Goal: Information Seeking & Learning: Learn about a topic

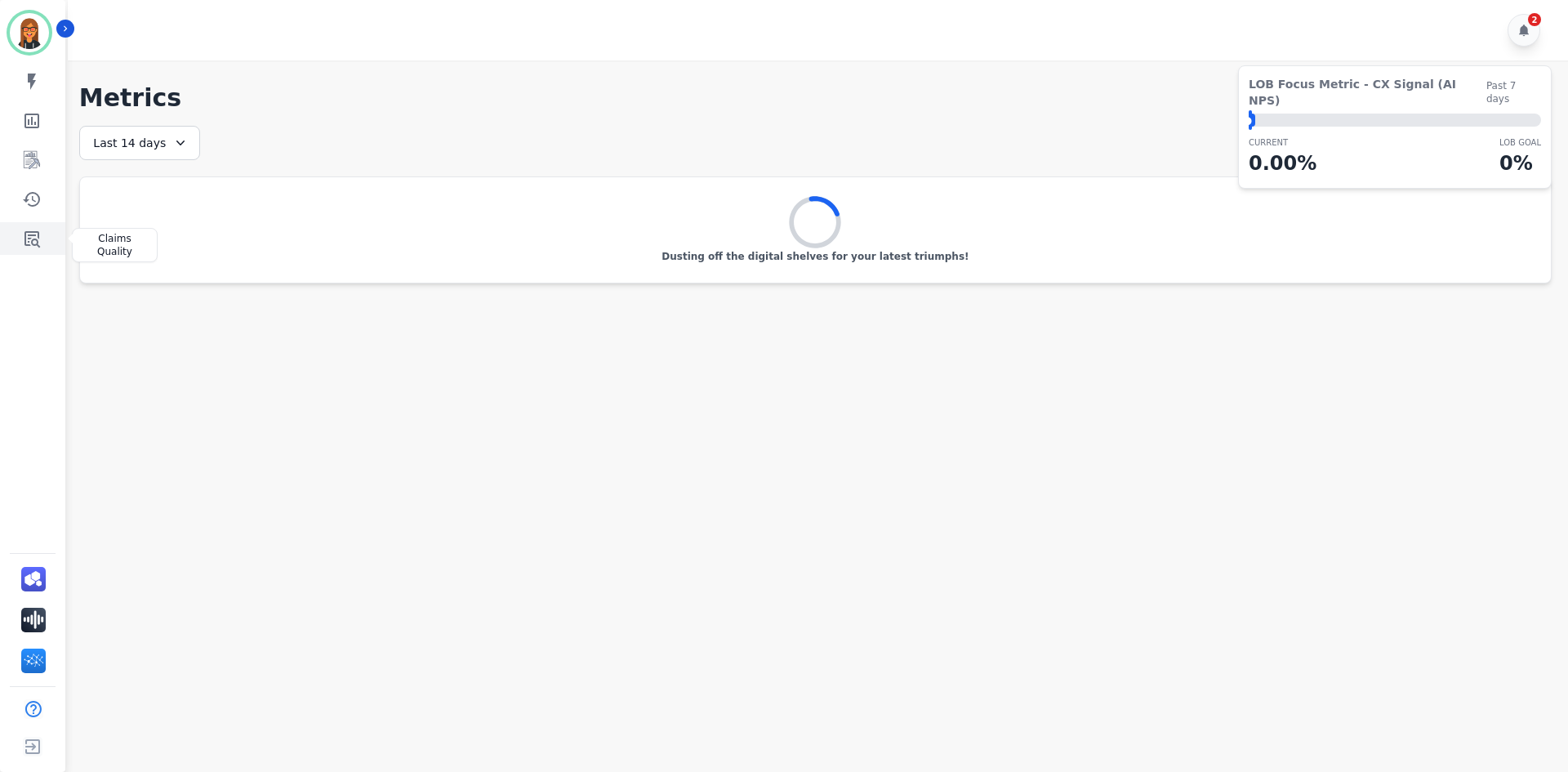
click at [34, 242] on icon "Sidebar" at bounding box center [31, 238] width 20 height 20
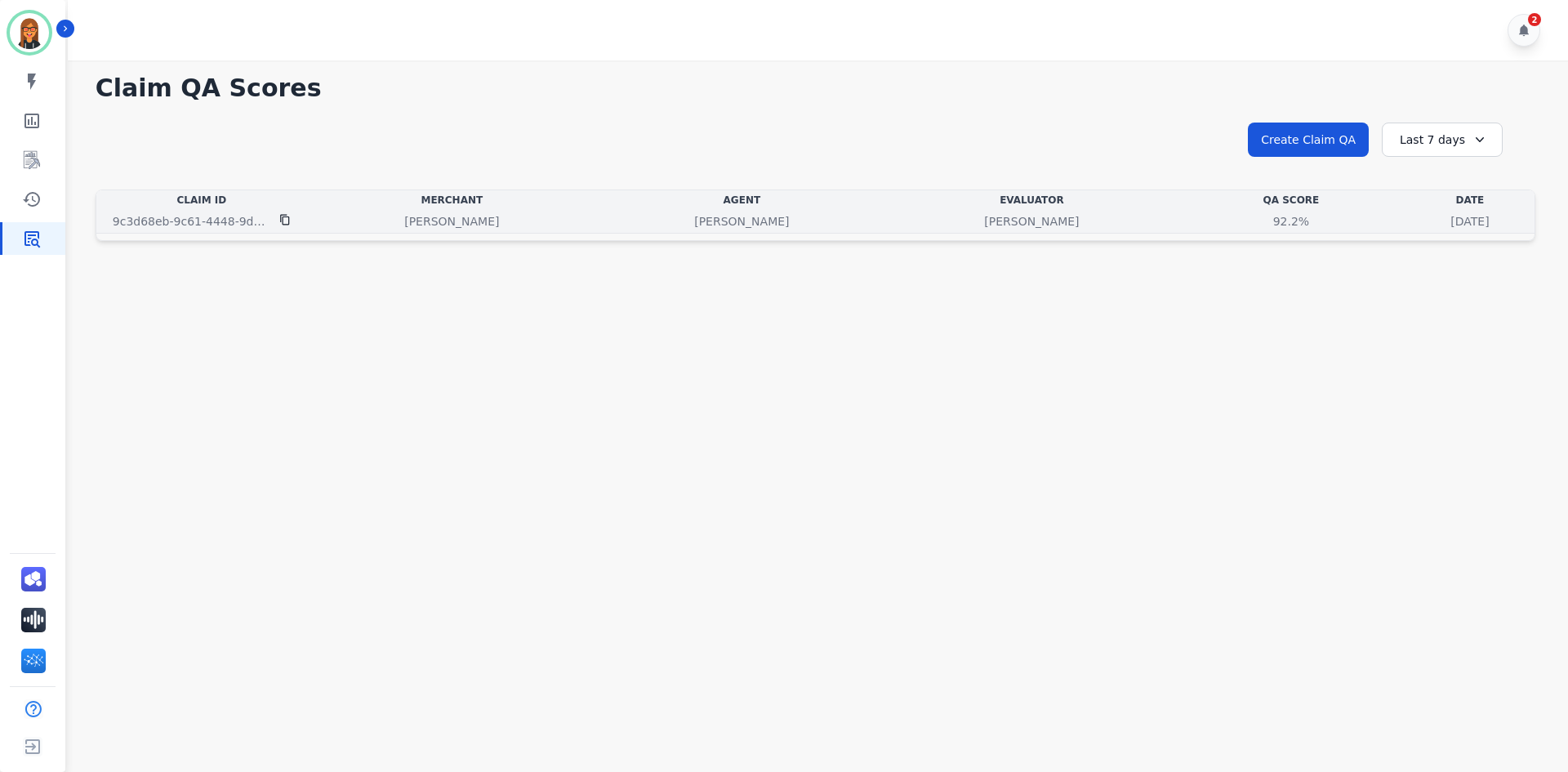
click at [1180, 224] on div "92.2% See QA score details" at bounding box center [1291, 221] width 222 height 16
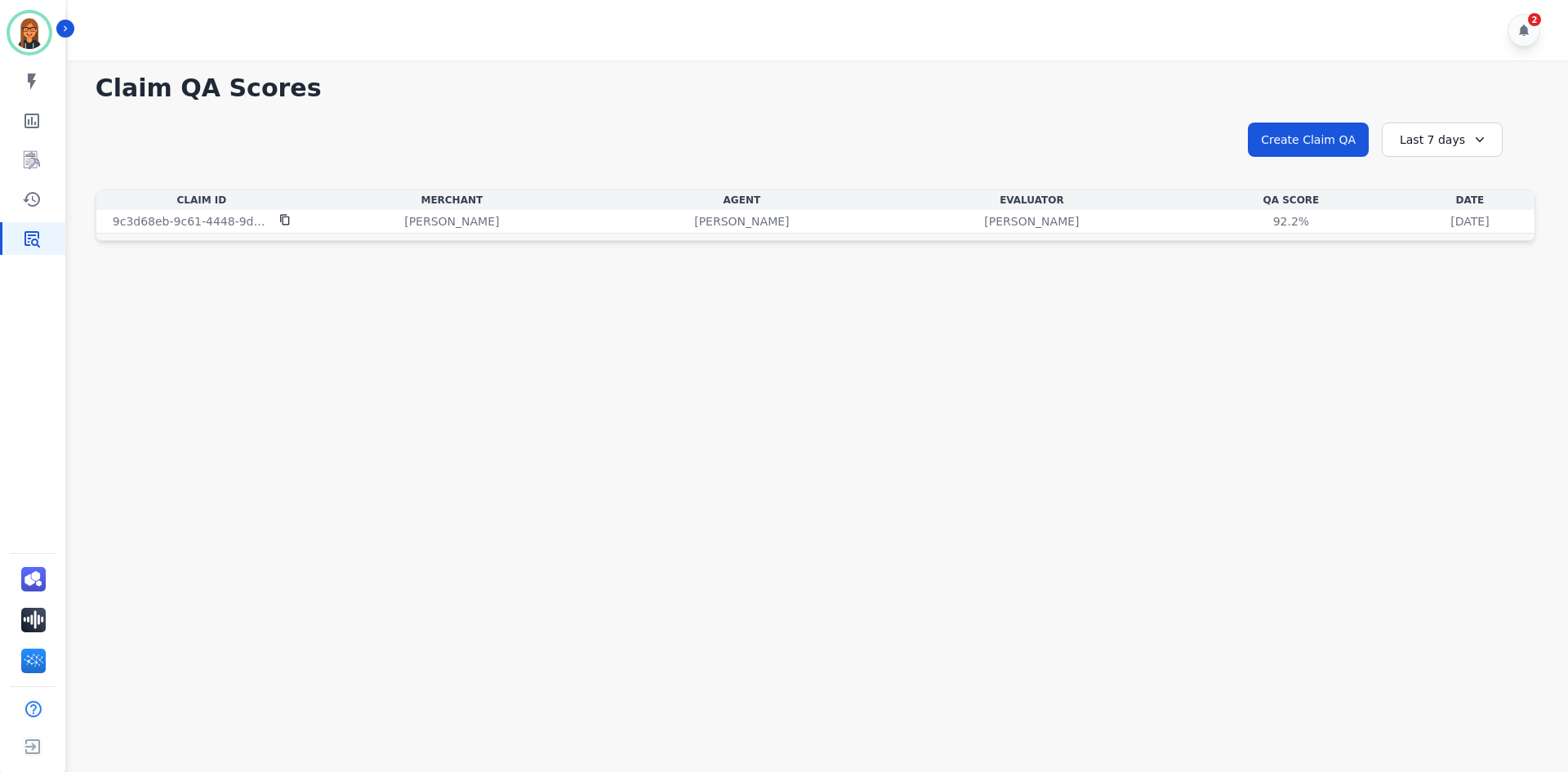
click at [1443, 132] on div "Last 7 days" at bounding box center [1442, 139] width 120 height 34
click at [1436, 298] on li "Last 90 days" at bounding box center [1453, 298] width 82 height 16
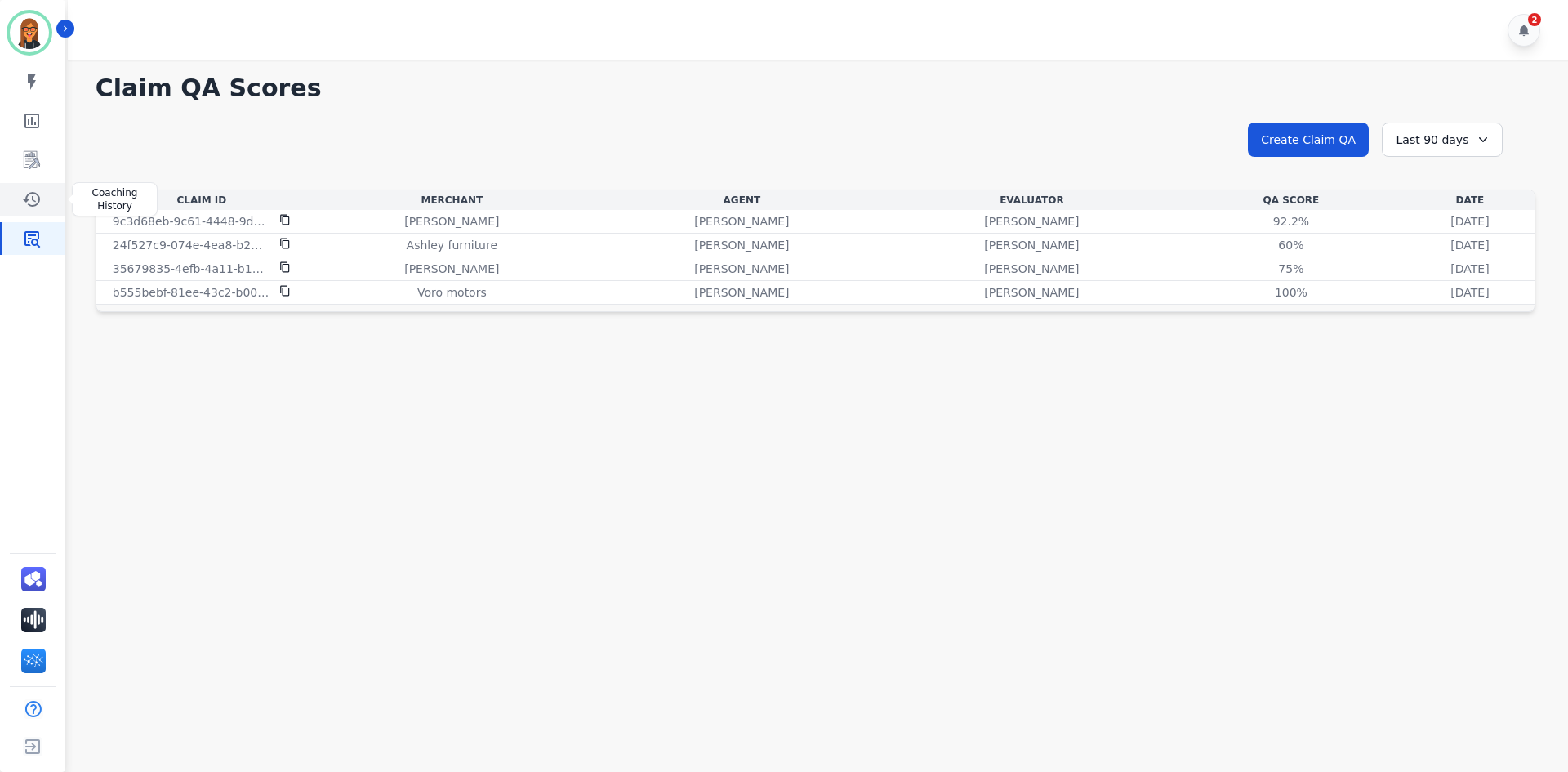
click at [29, 195] on icon "Sidebar" at bounding box center [31, 200] width 17 height 15
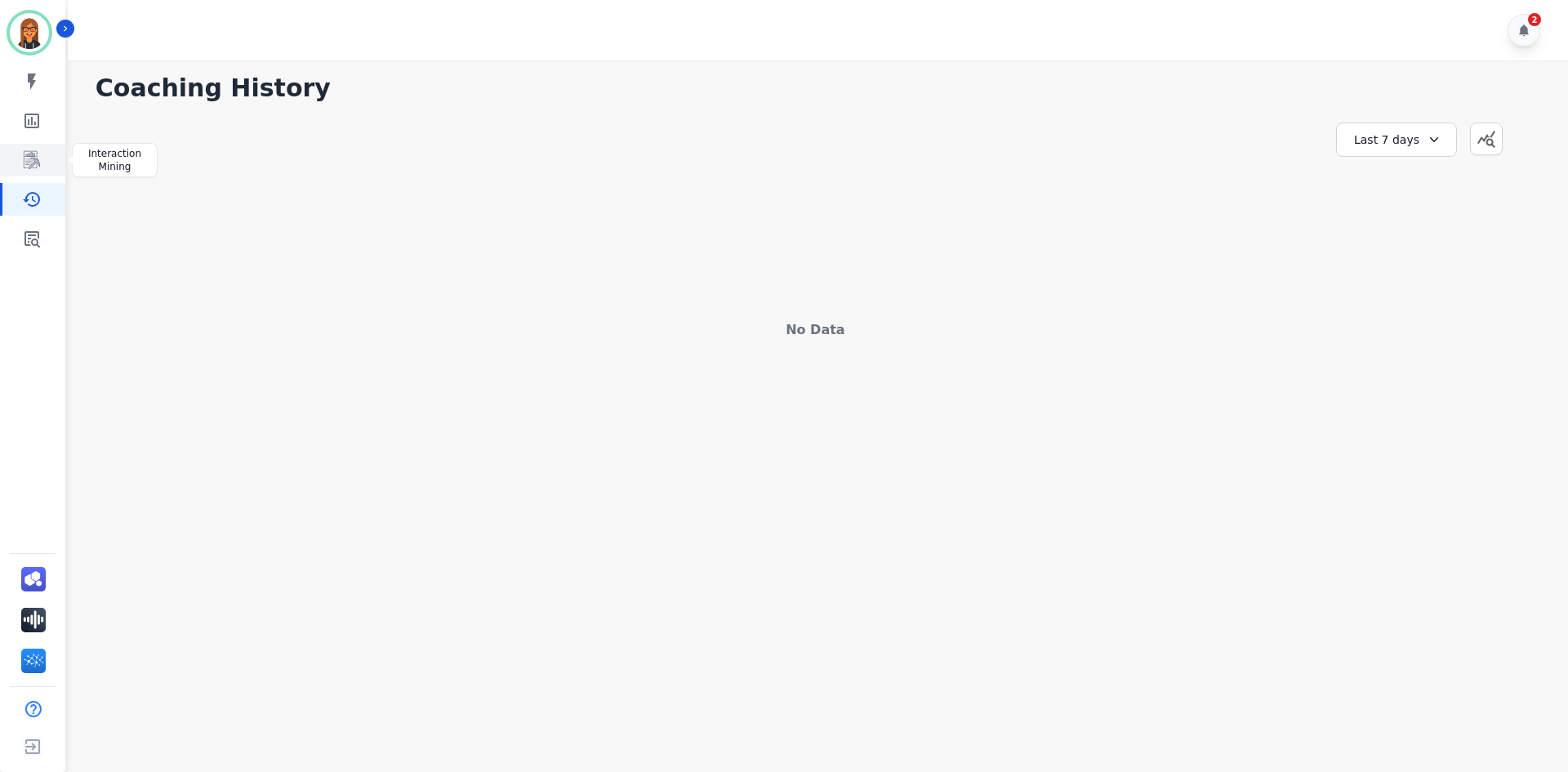
click at [45, 170] on link "Sidebar" at bounding box center [34, 160] width 63 height 33
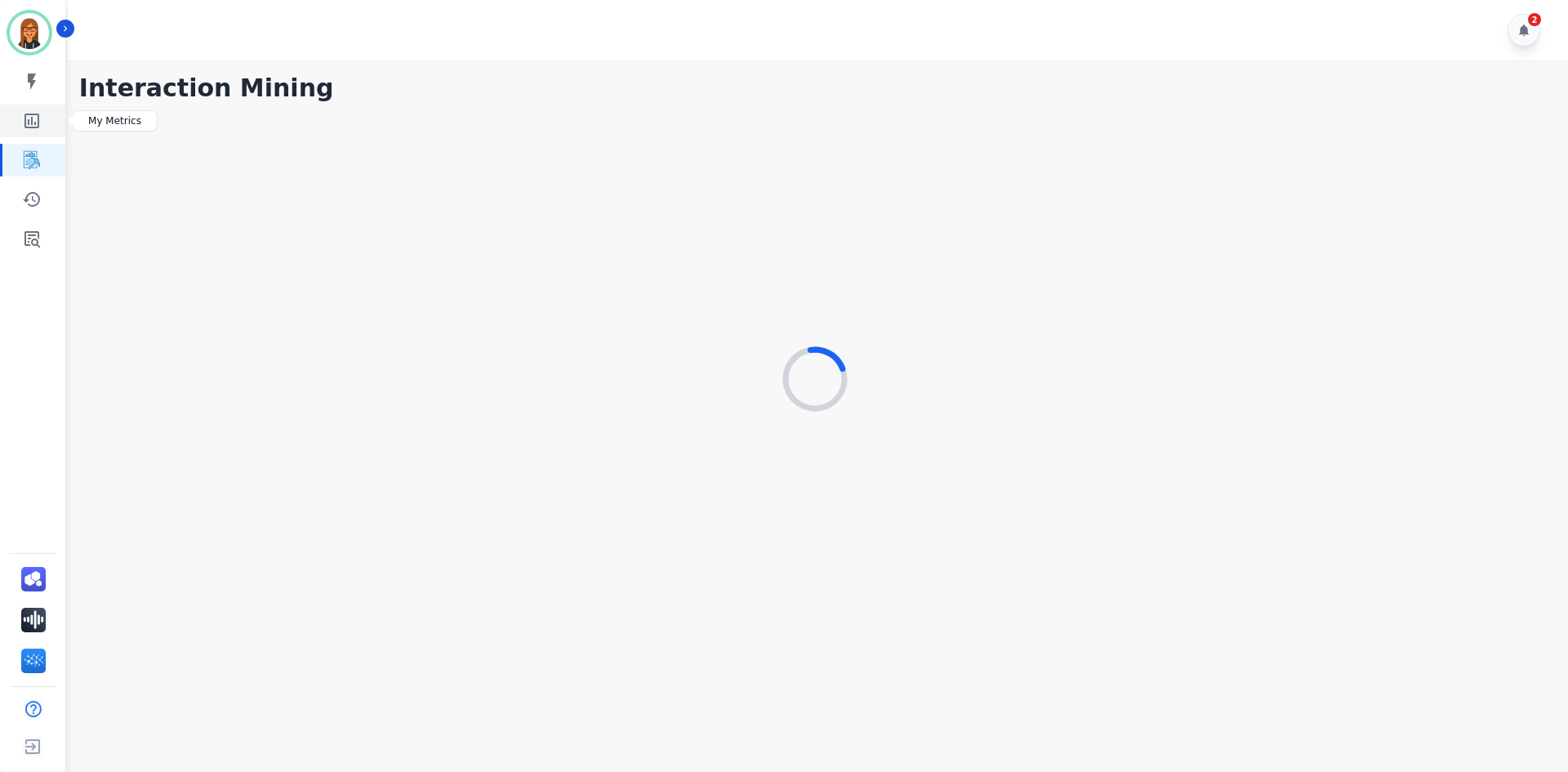
click at [40, 121] on icon "Sidebar" at bounding box center [31, 121] width 20 height 20
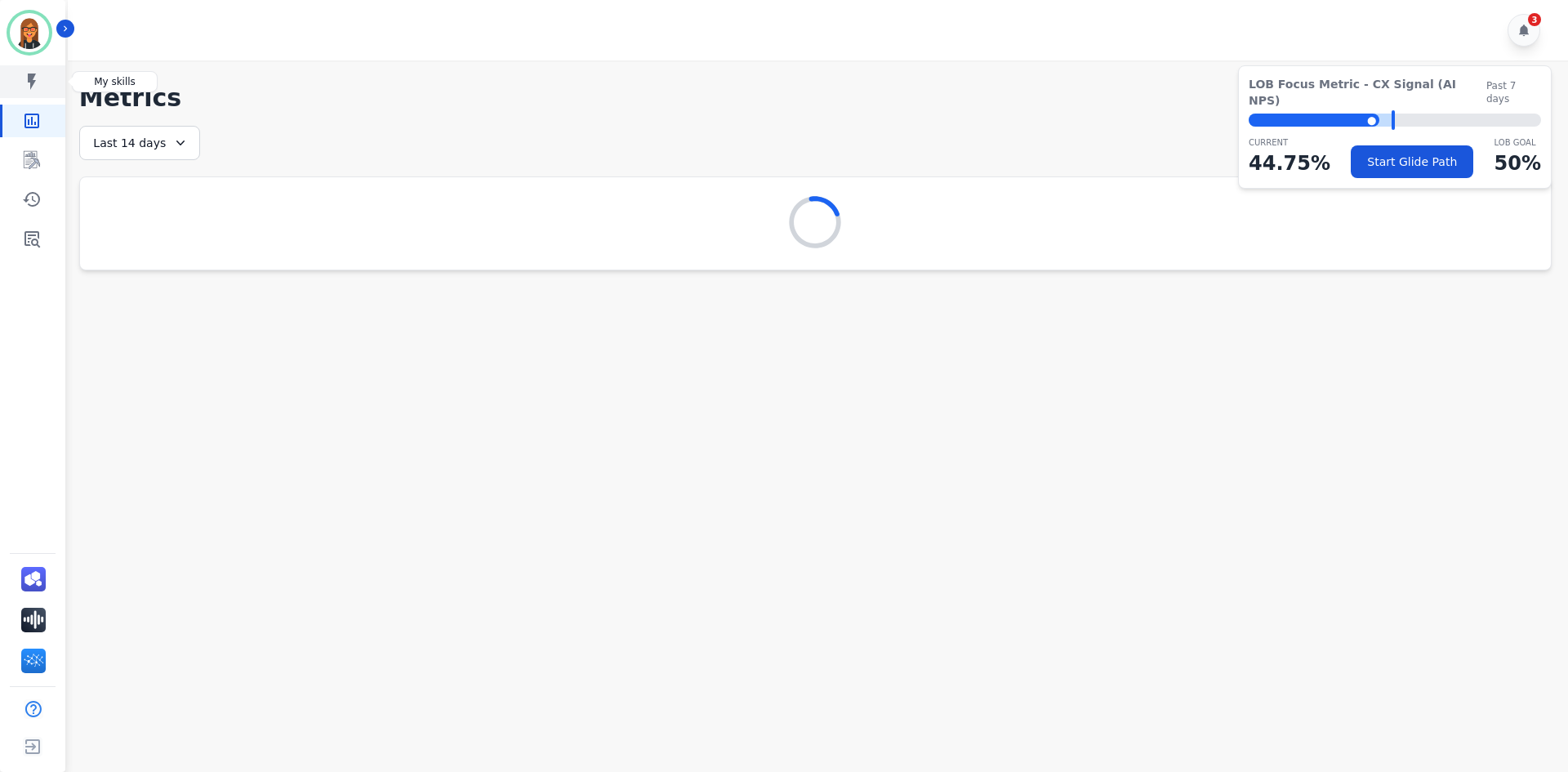
click at [43, 87] on link "Sidebar" at bounding box center [34, 81] width 63 height 33
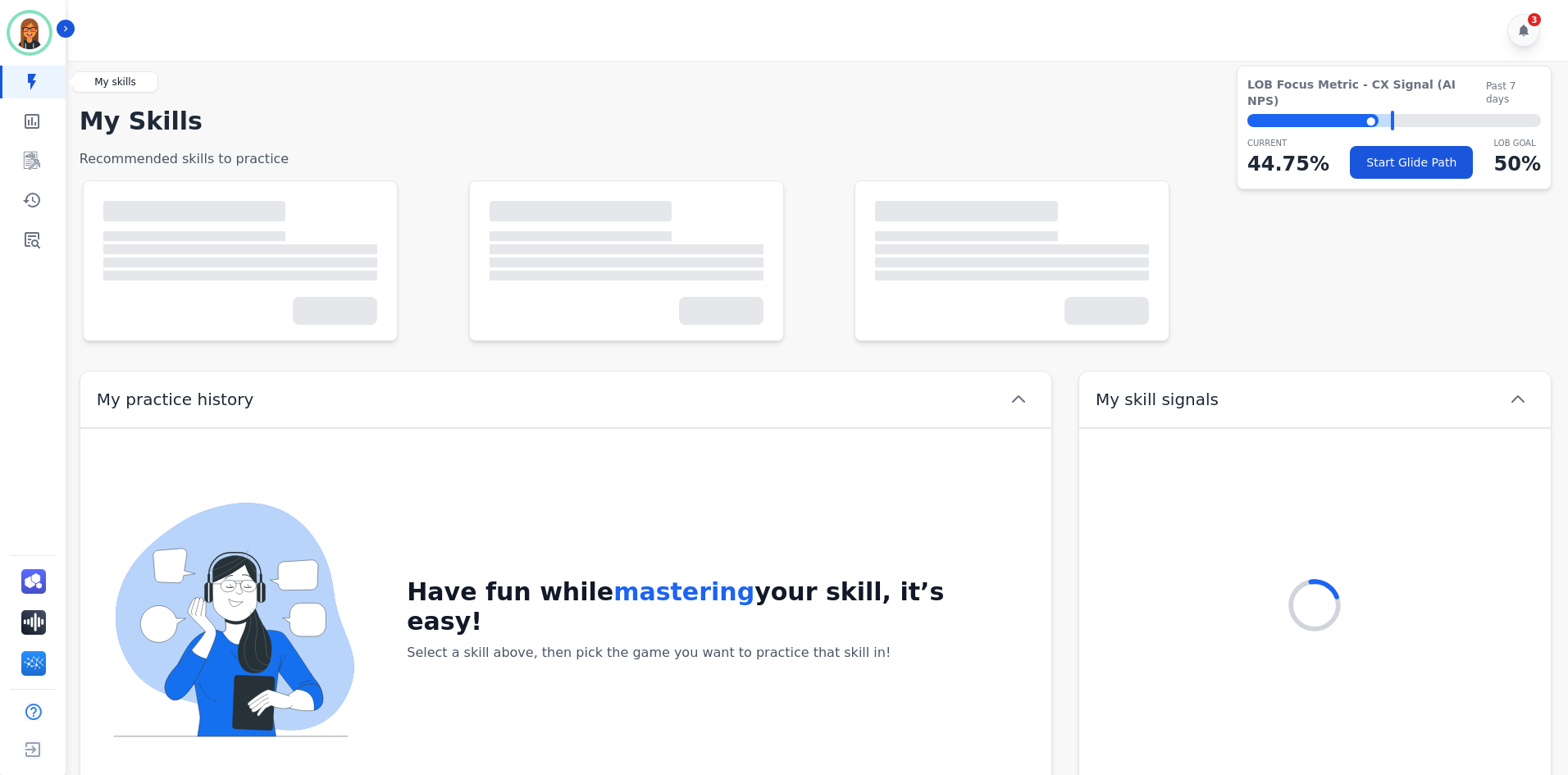
click at [41, 87] on icon "Sidebar" at bounding box center [31, 81] width 20 height 20
click at [41, 120] on icon "Sidebar" at bounding box center [31, 121] width 20 height 20
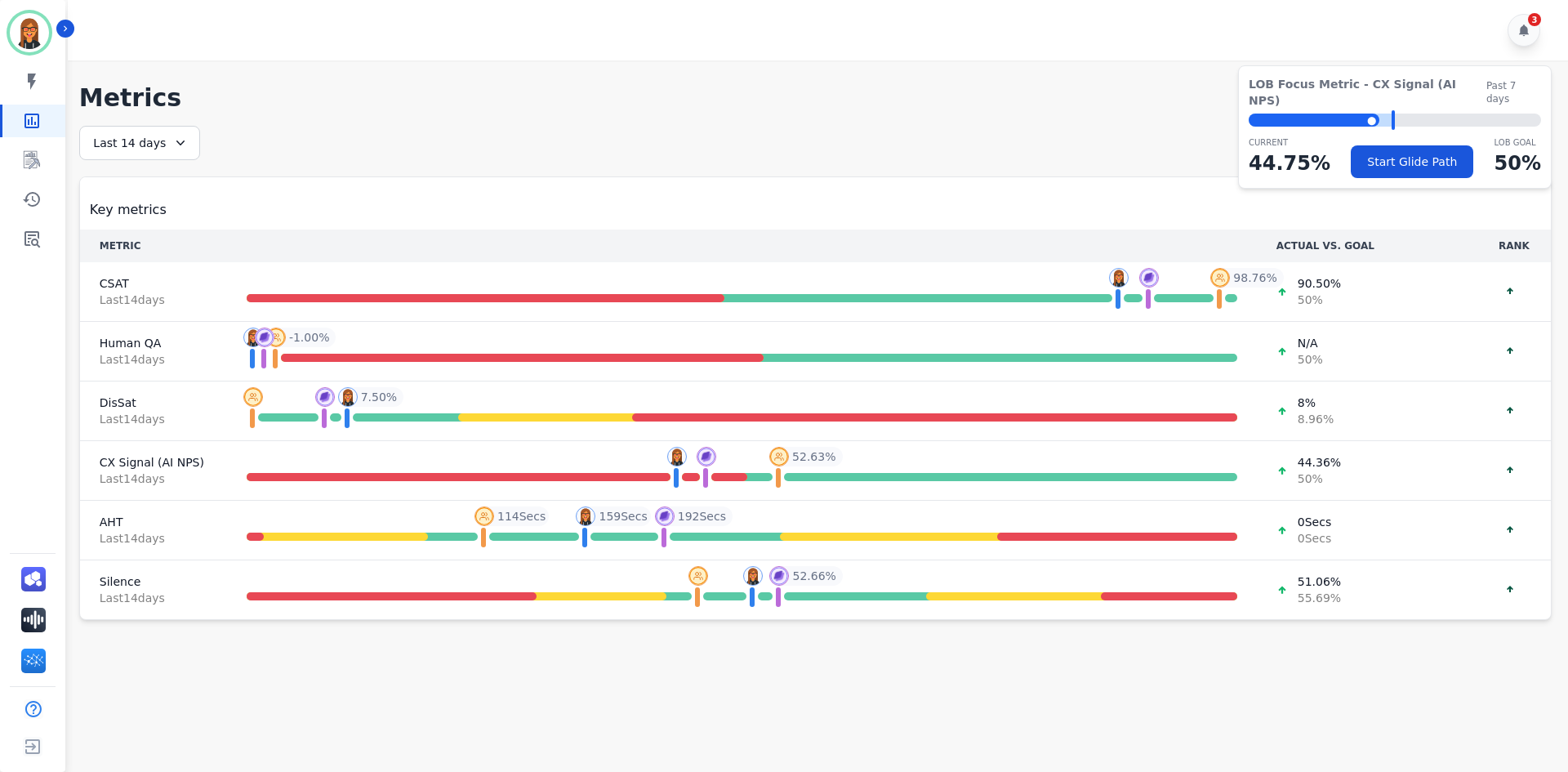
click at [125, 149] on div "Last 14 days" at bounding box center [139, 143] width 120 height 34
click at [26, 162] on icon "Sidebar" at bounding box center [31, 160] width 20 height 20
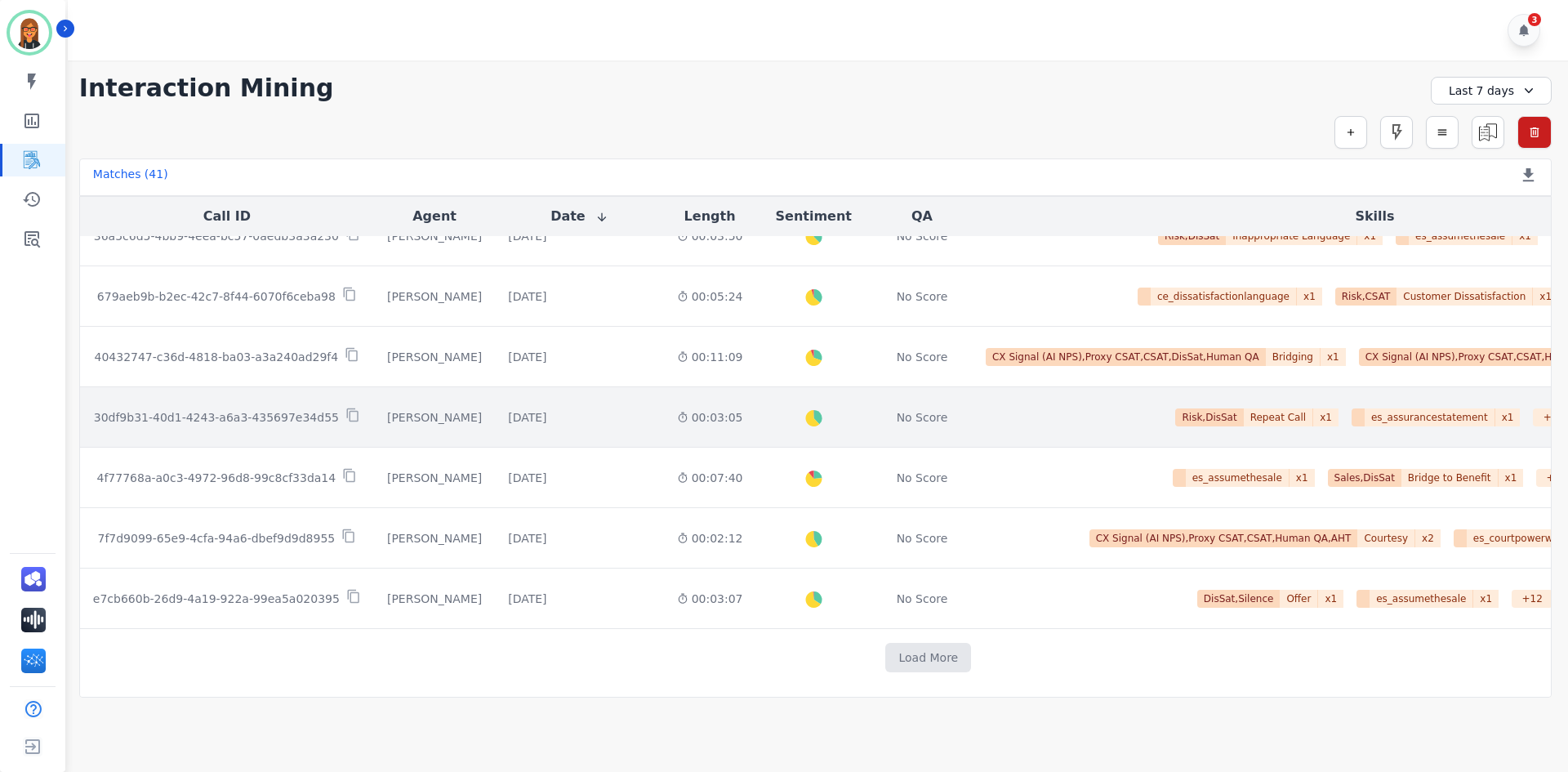
scroll to position [823, 0]
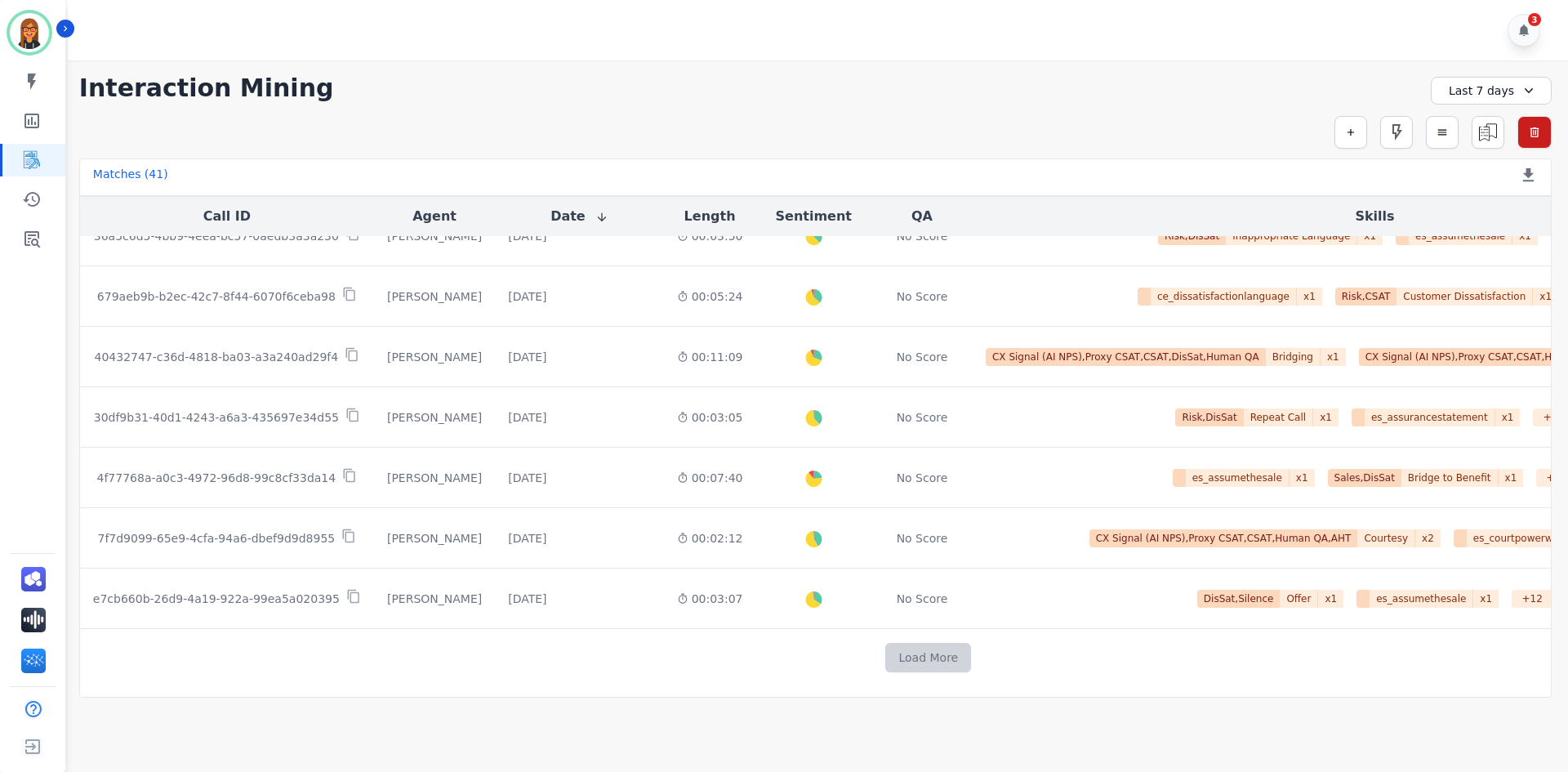
click at [886, 655] on button "Load More" at bounding box center [928, 657] width 86 height 29
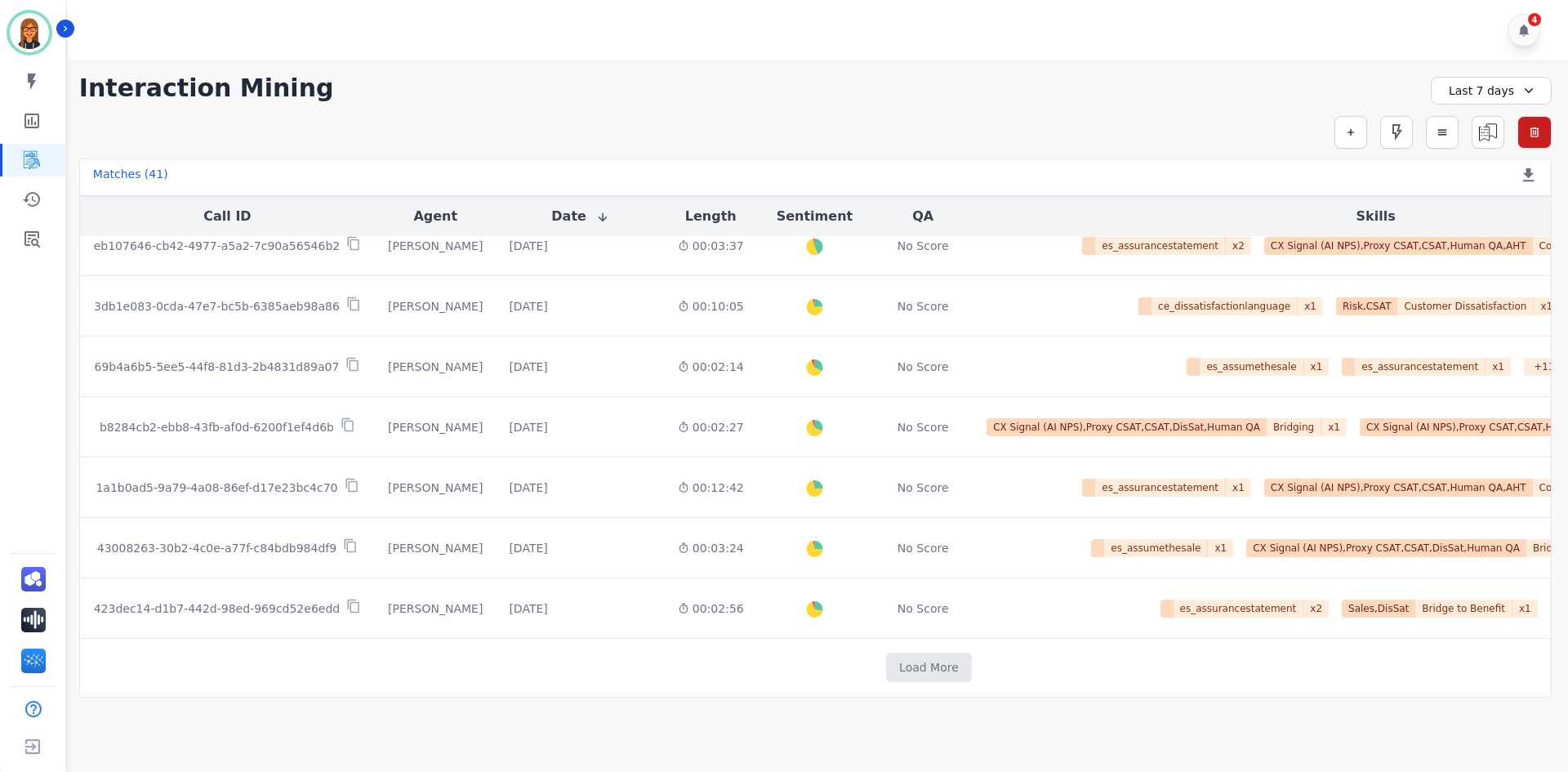
scroll to position [2032, 0]
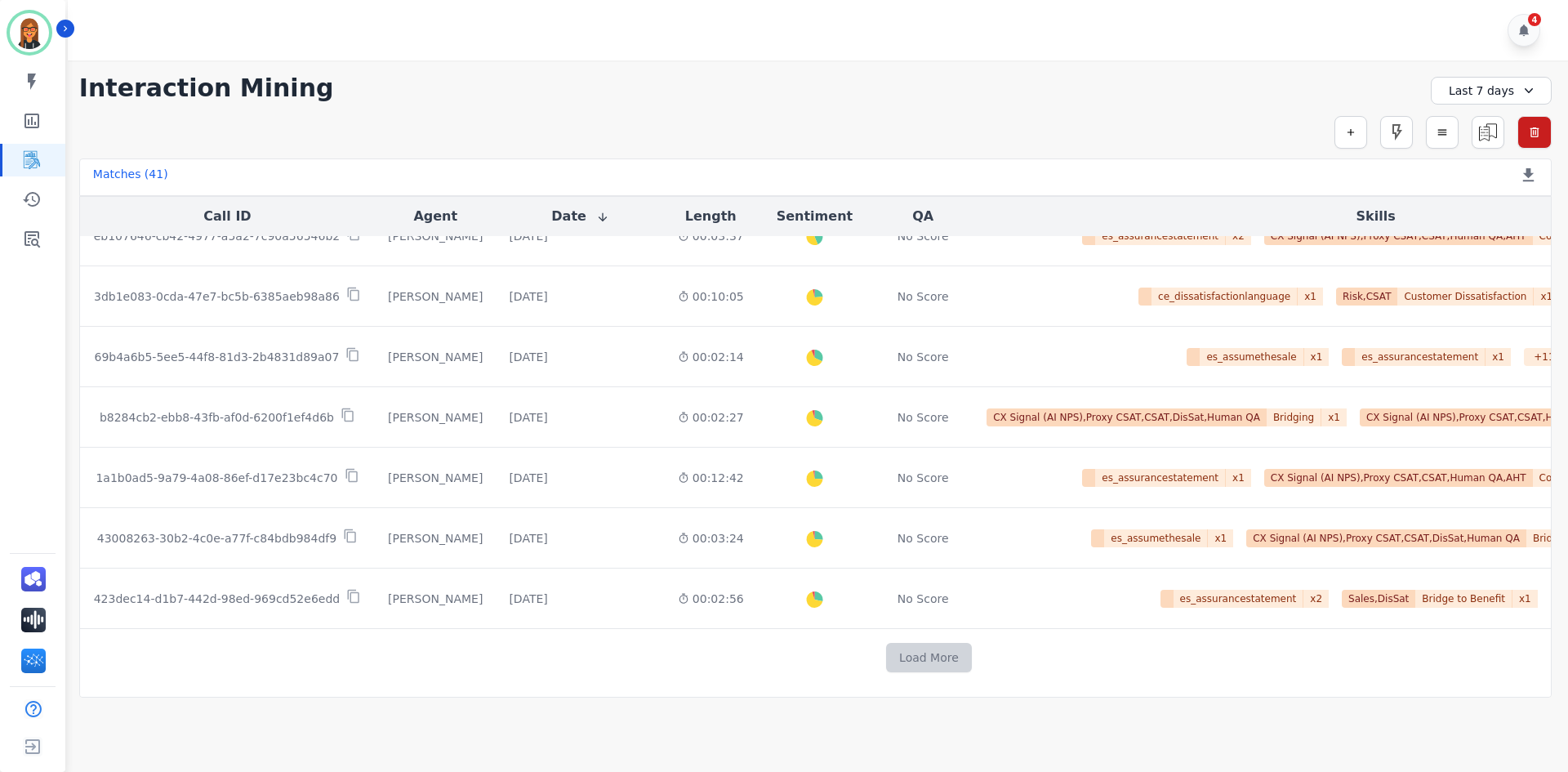
click at [887, 652] on button "Load More" at bounding box center [929, 657] width 86 height 29
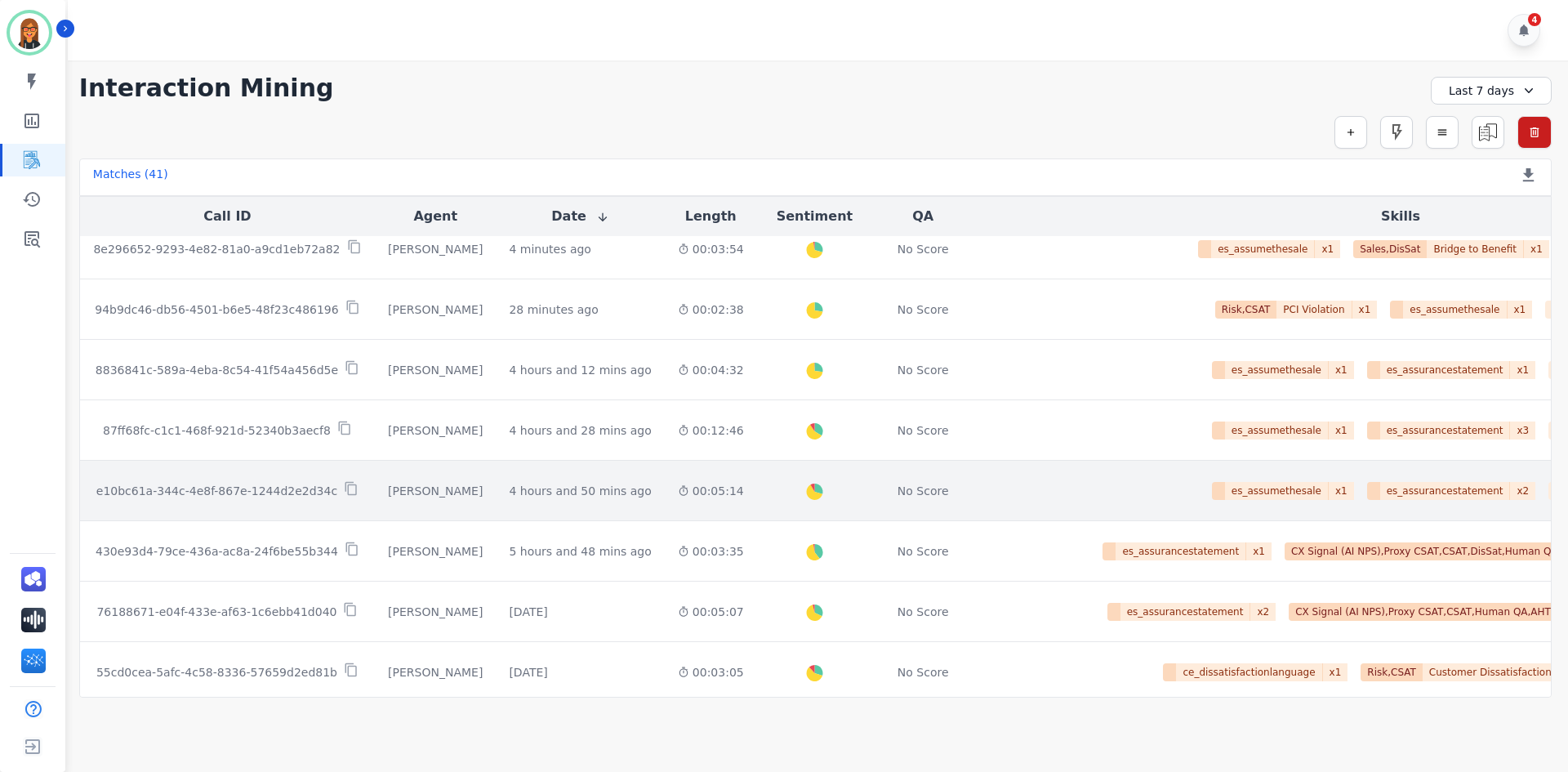
scroll to position [0, 0]
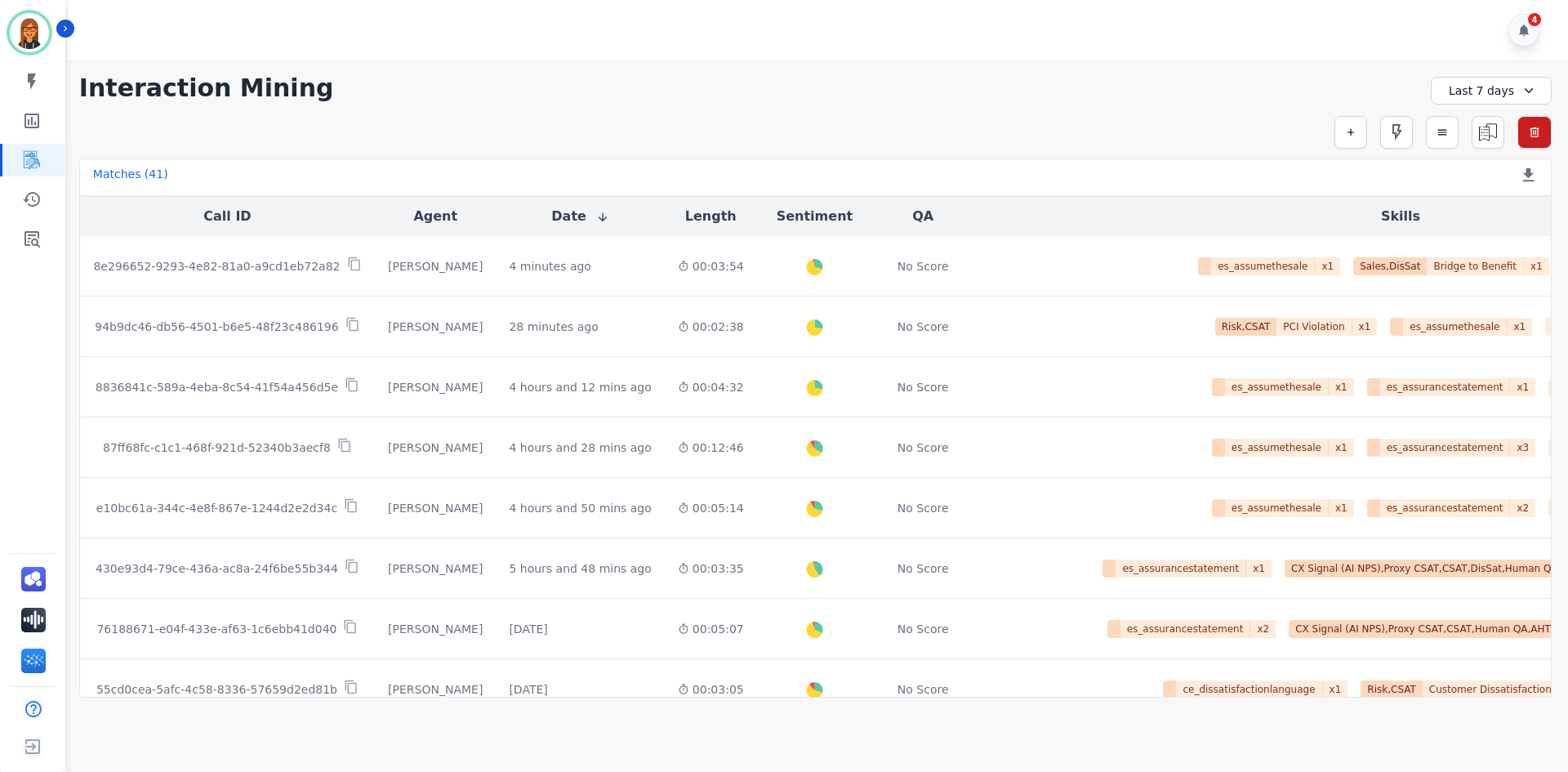
click at [1471, 87] on div "Last 7 days" at bounding box center [1492, 91] width 120 height 28
click at [1481, 222] on li "Last 30 days" at bounding box center [1502, 226] width 82 height 16
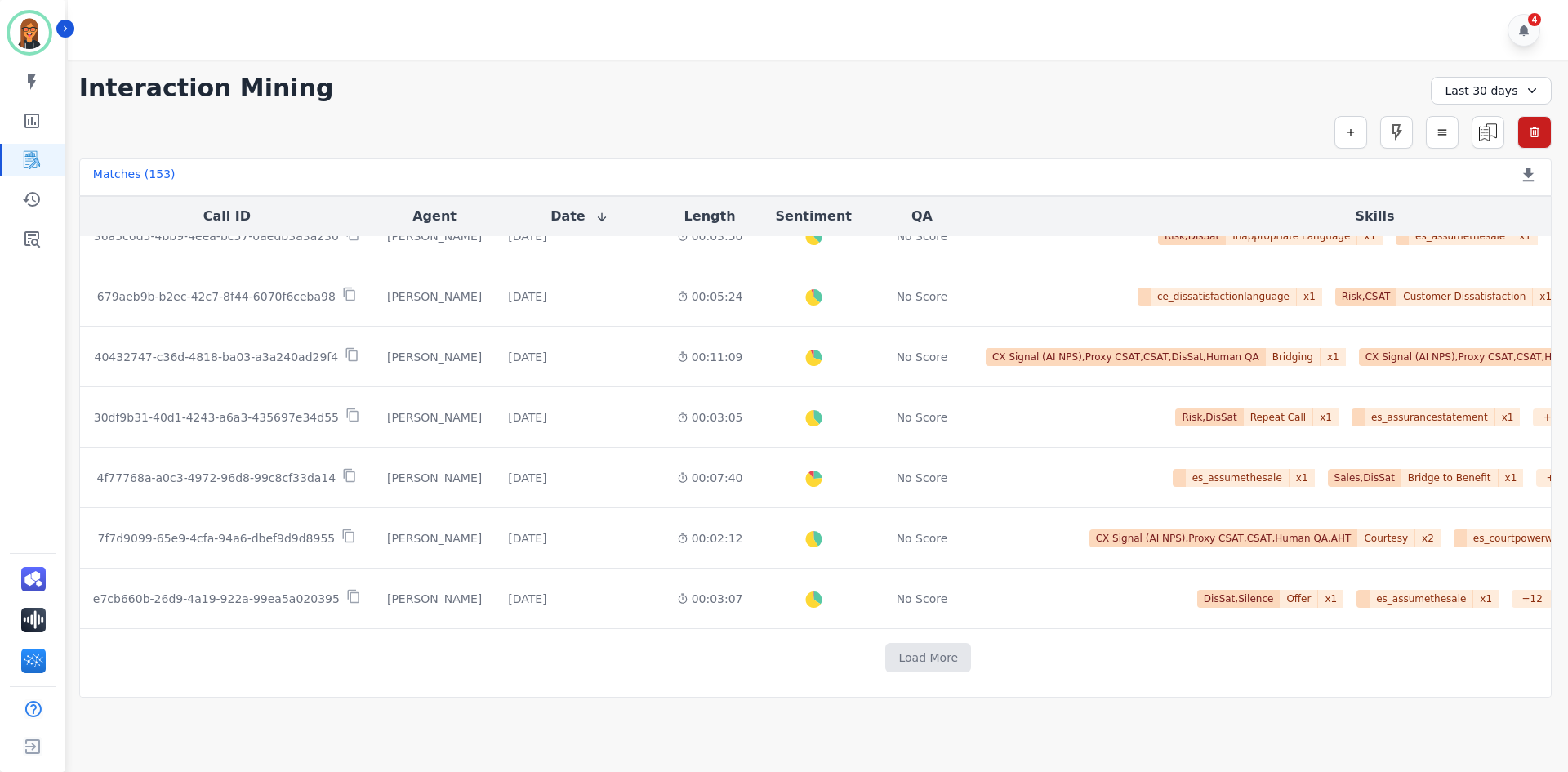
scroll to position [823, 0]
click at [886, 647] on button "Load More" at bounding box center [928, 657] width 86 height 29
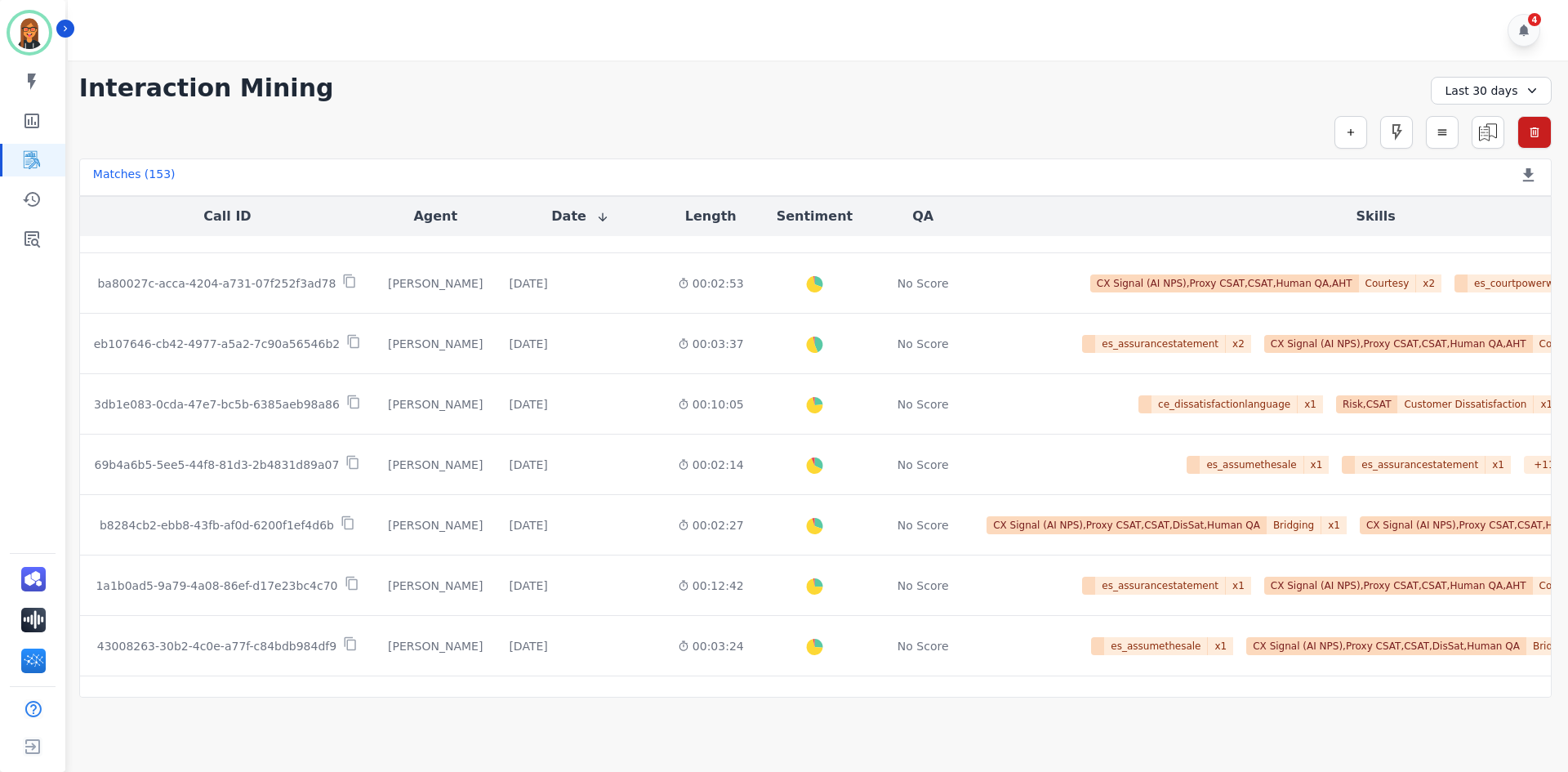
scroll to position [2032, 0]
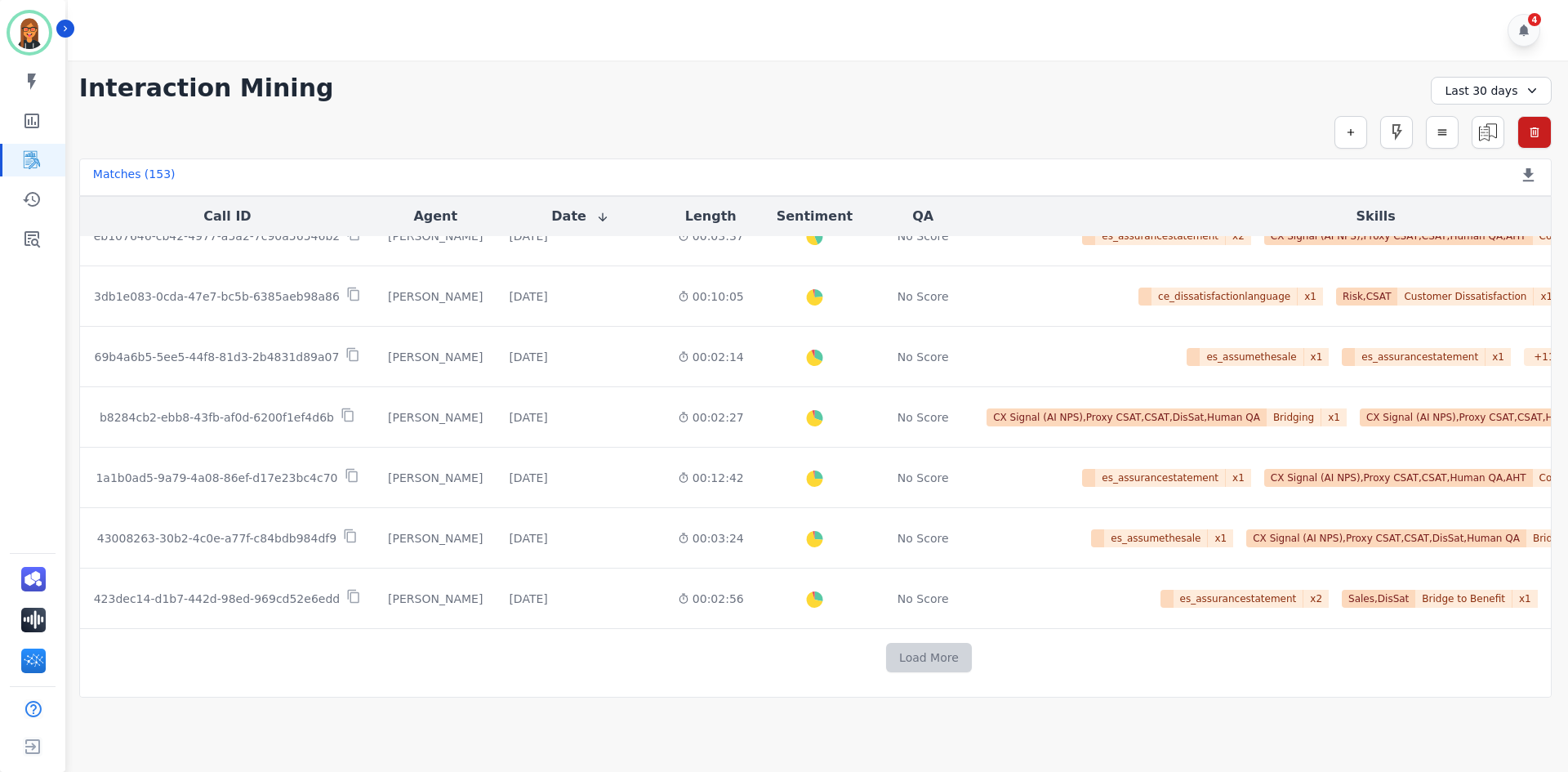
click at [887, 653] on button "Load More" at bounding box center [929, 657] width 86 height 29
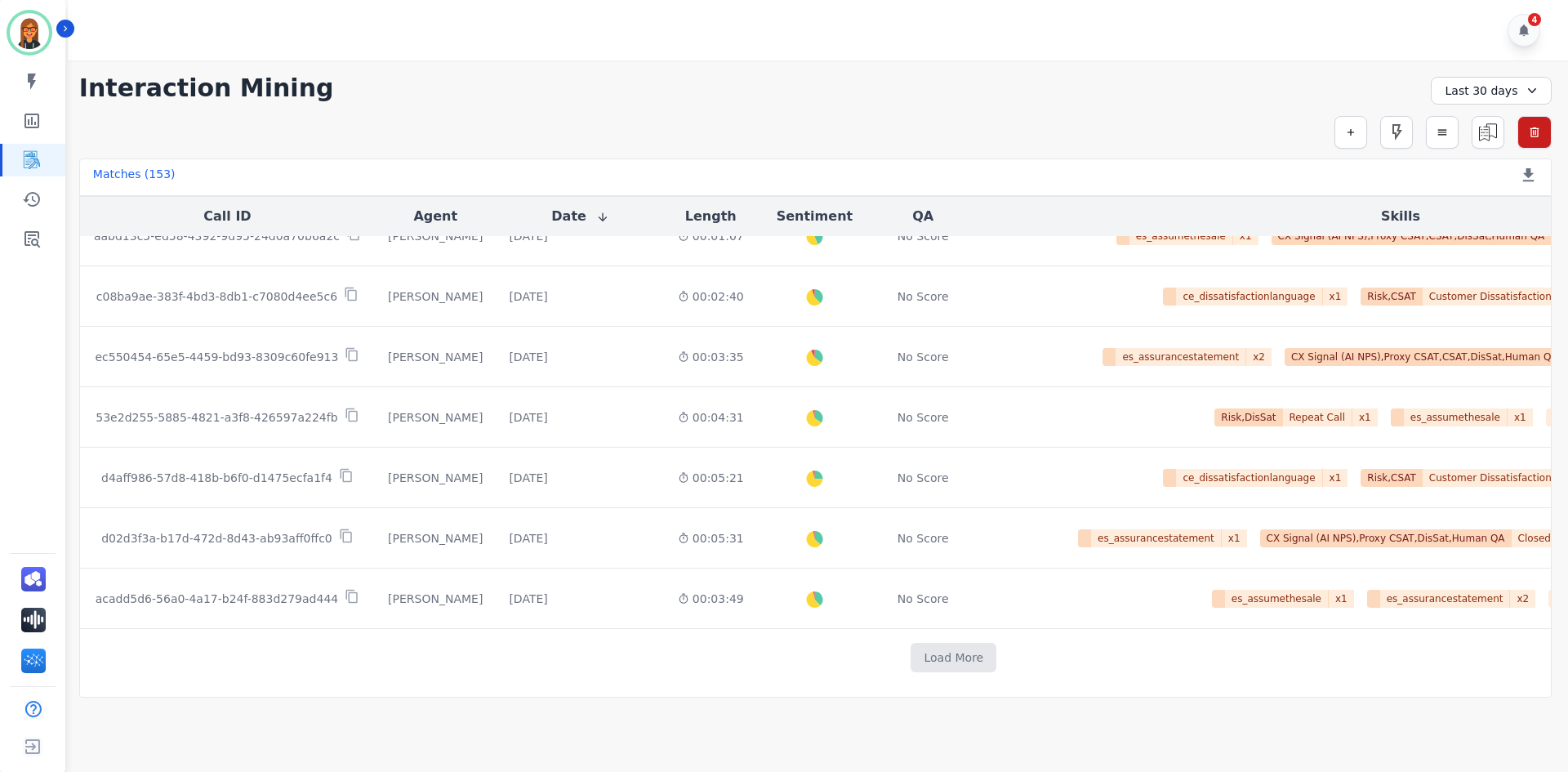
scroll to position [3227, 0]
click at [892, 634] on td "Load More" at bounding box center [953, 658] width 1748 height 58
click at [911, 643] on button "Load More" at bounding box center [953, 657] width 86 height 29
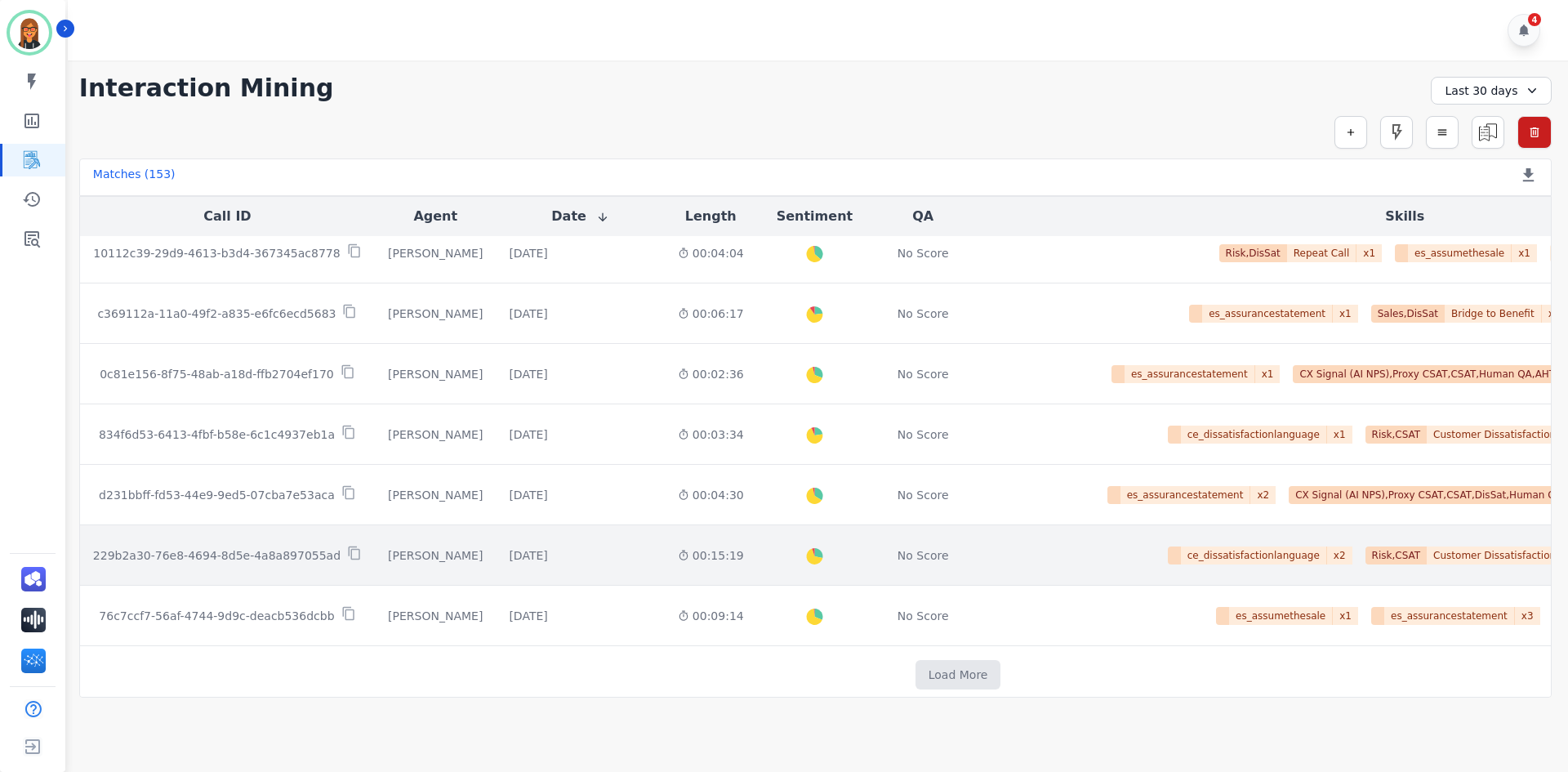
scroll to position [4423, 0]
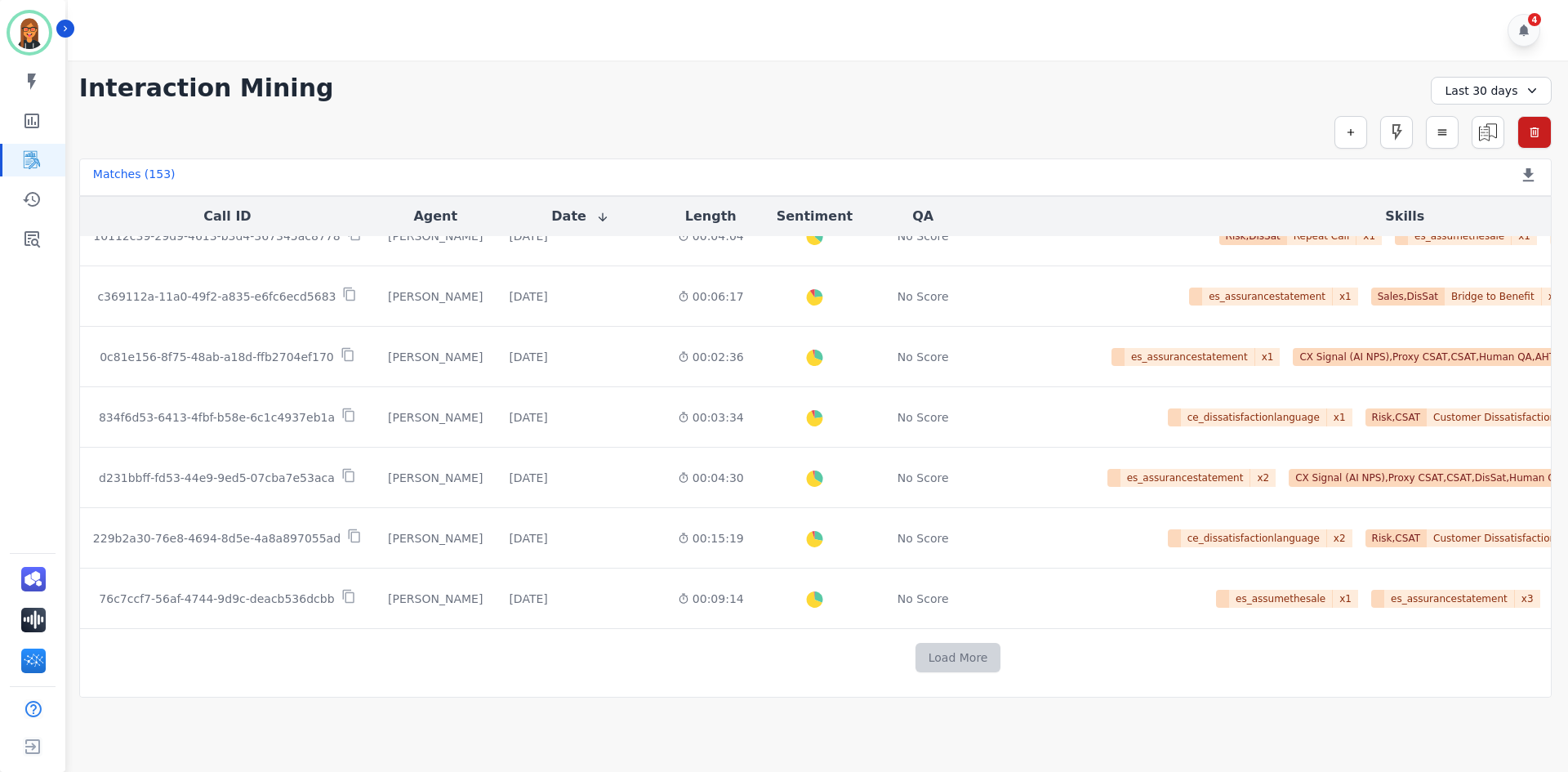
click at [916, 647] on button "Load More" at bounding box center [958, 657] width 86 height 29
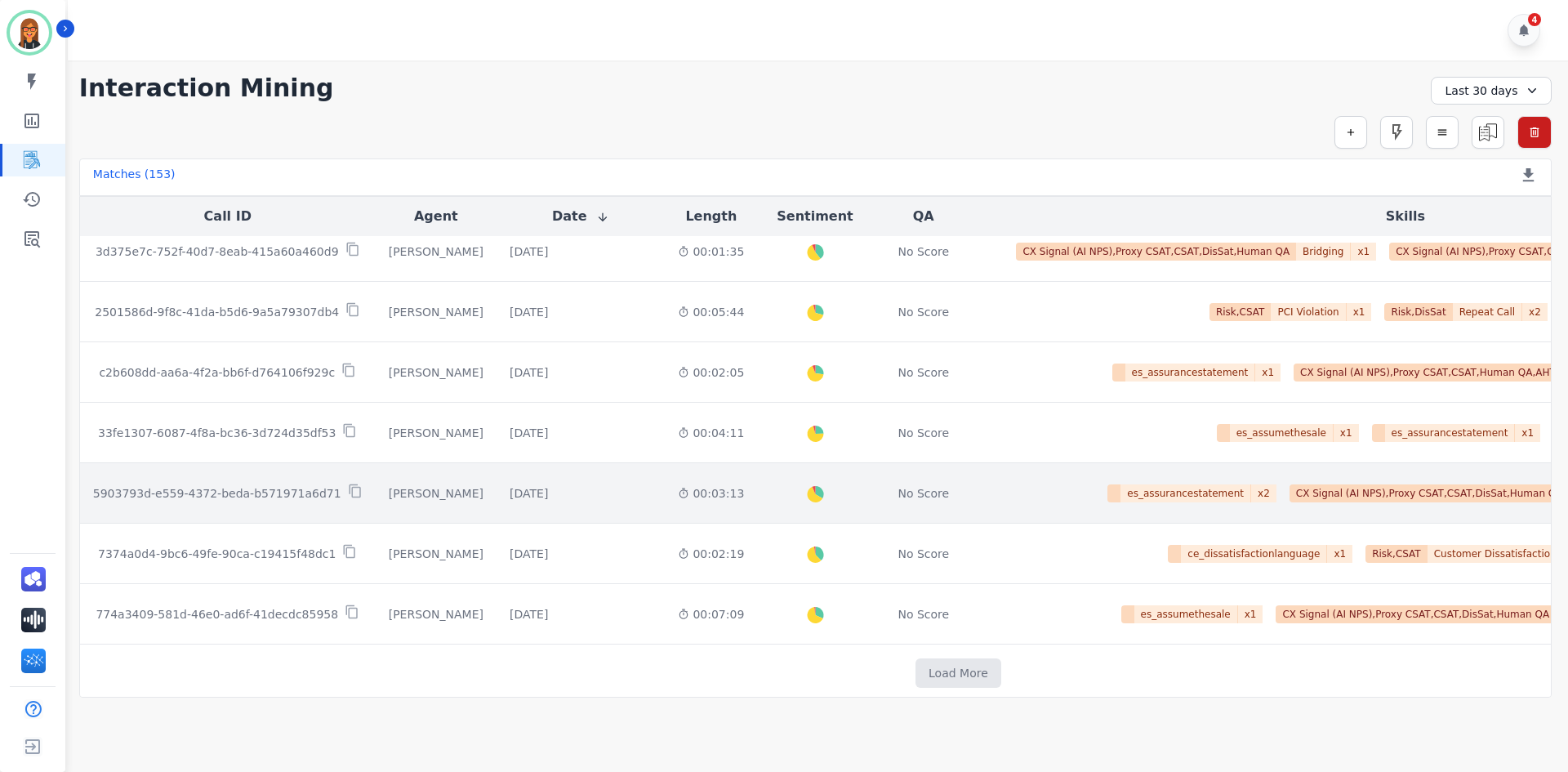
scroll to position [5632, 0]
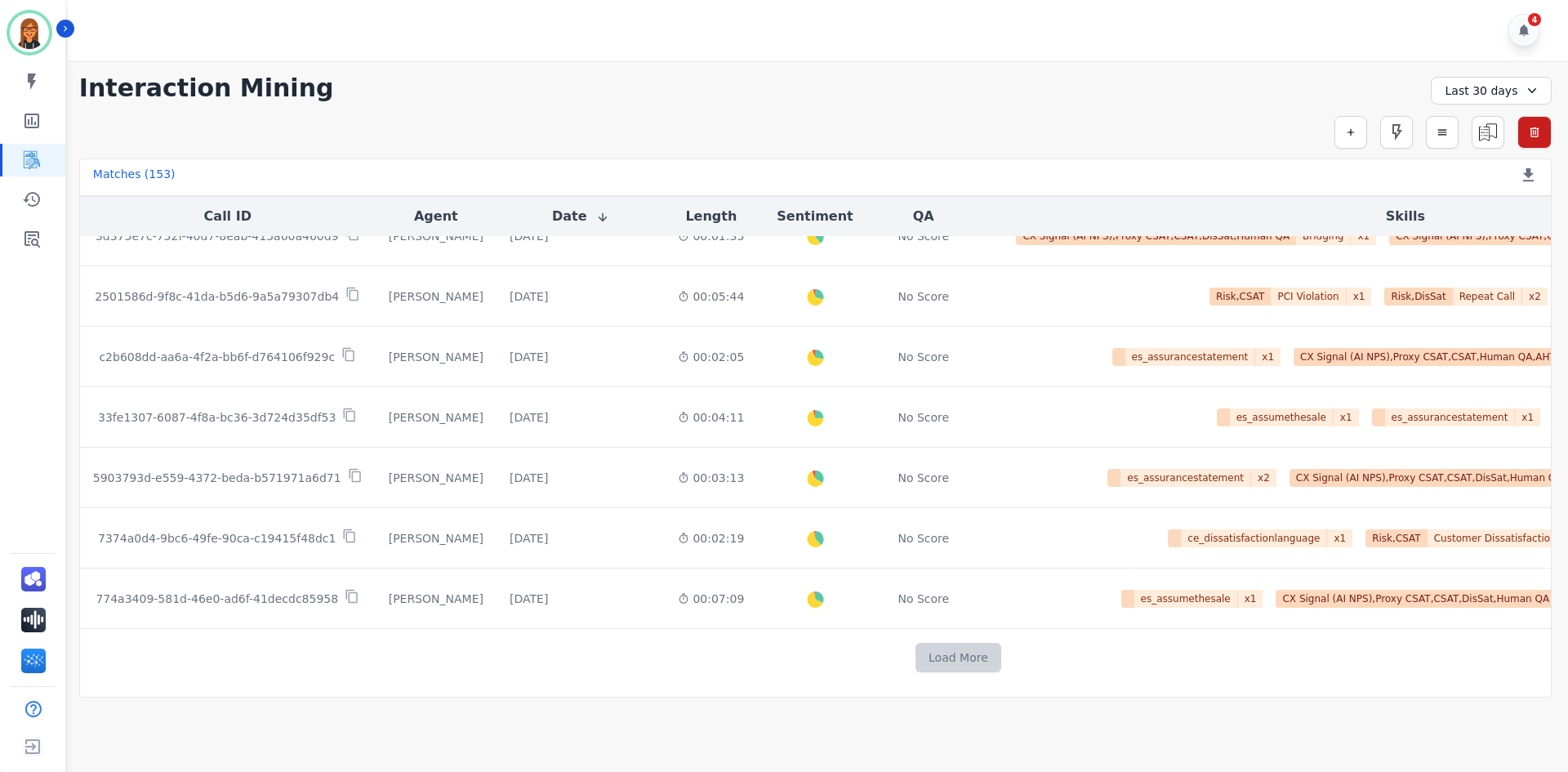
click at [916, 661] on button "Load More" at bounding box center [958, 657] width 86 height 29
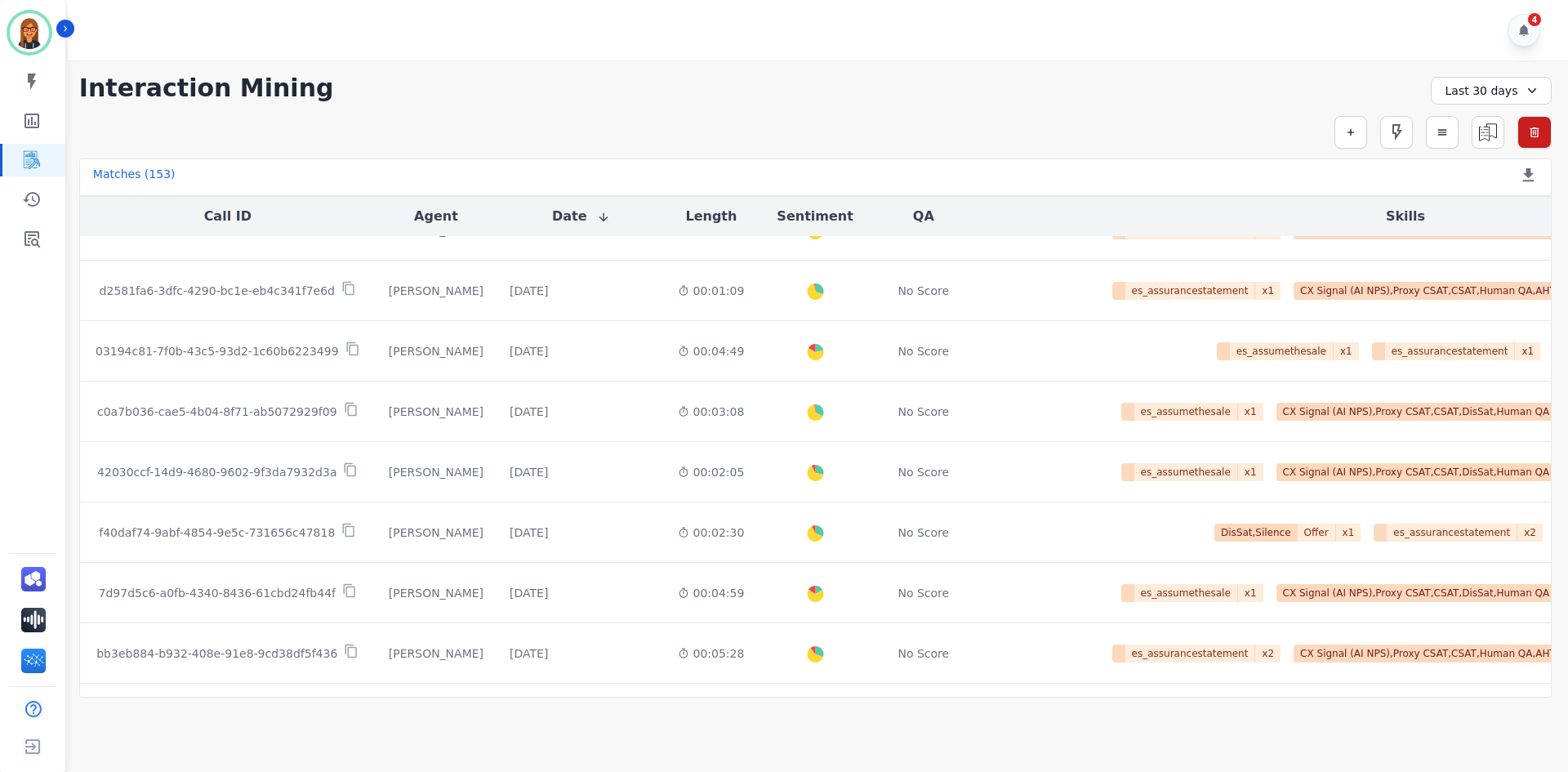
scroll to position [6842, 0]
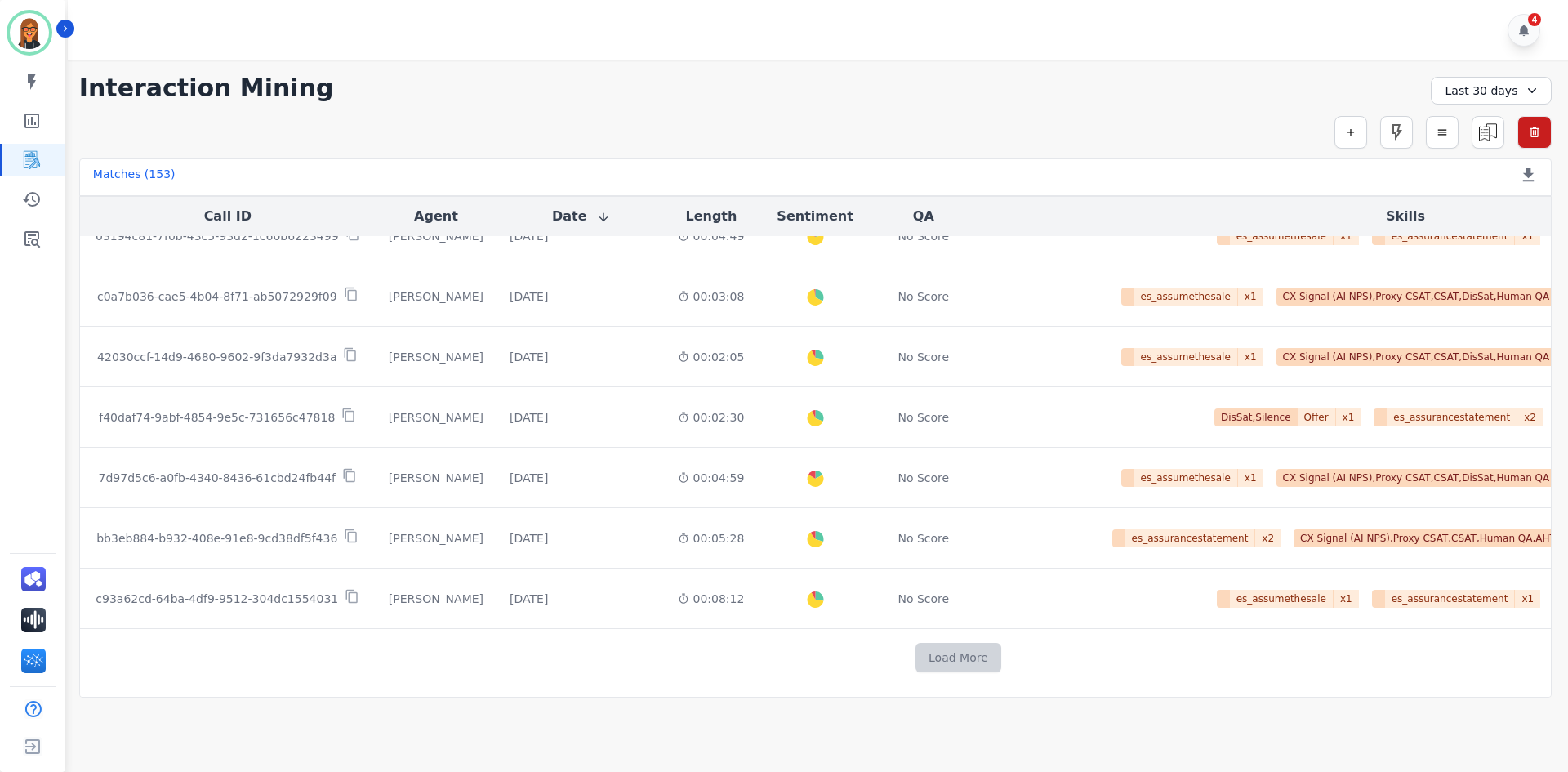
click at [916, 652] on button "Load More" at bounding box center [958, 657] width 86 height 29
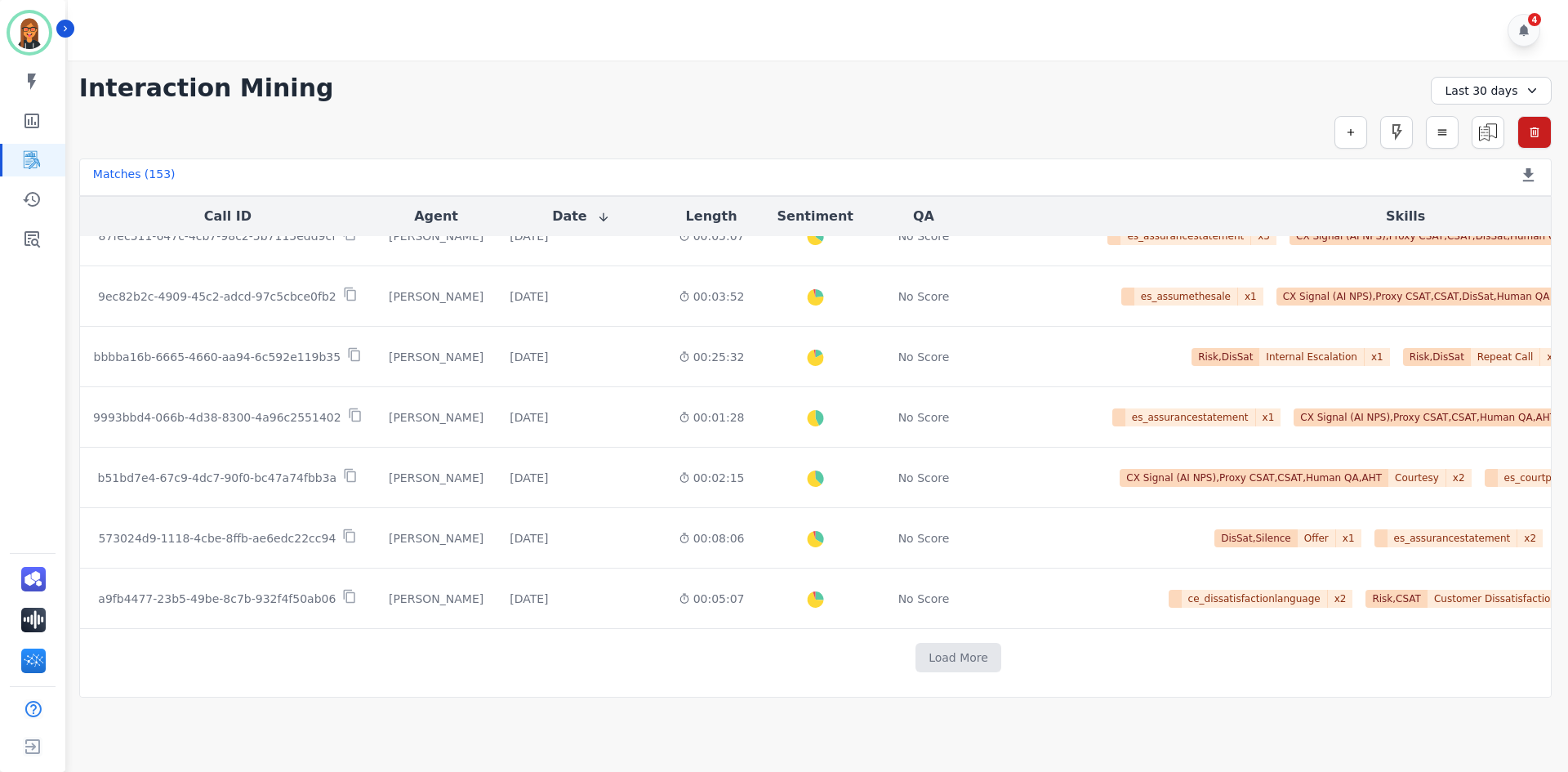
scroll to position [8050, 0]
